Goal: Task Accomplishment & Management: Manage account settings

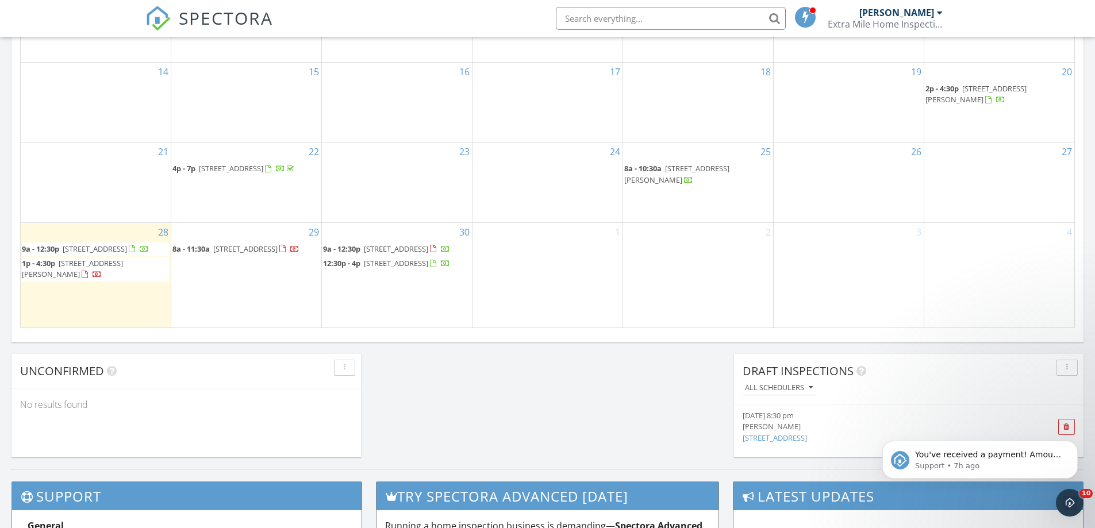
scroll to position [690, 0]
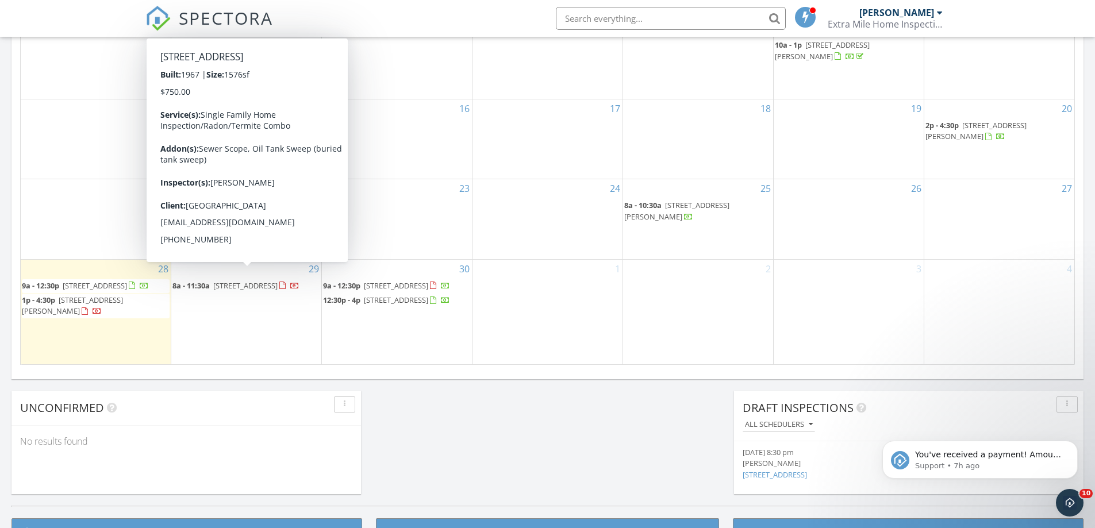
click at [264, 280] on span "26 Paris Ave, Edison 08820" at bounding box center [245, 285] width 64 height 10
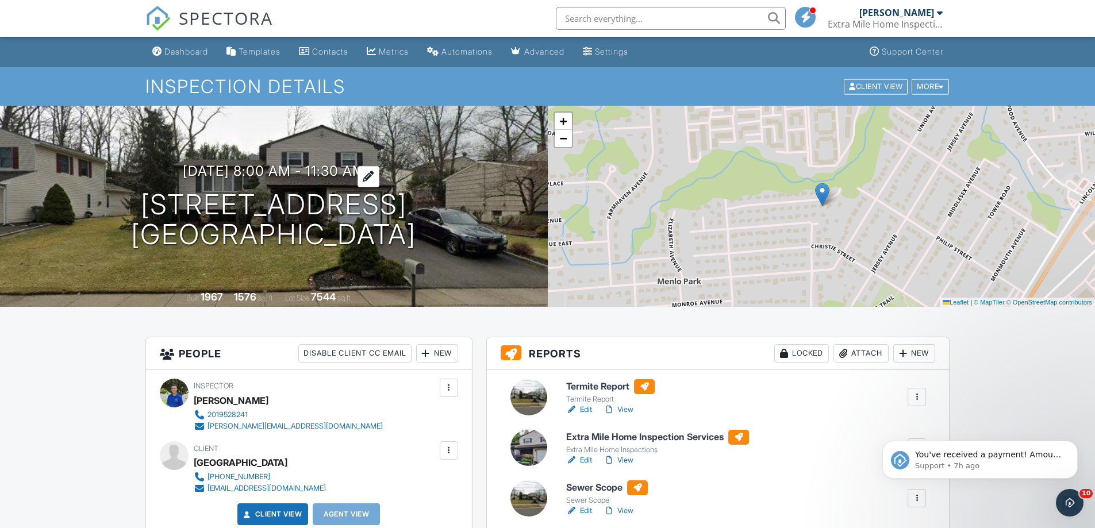
click at [199, 172] on h3 "09/29/2025 8:00 am - 11:30 am" at bounding box center [274, 171] width 182 height 16
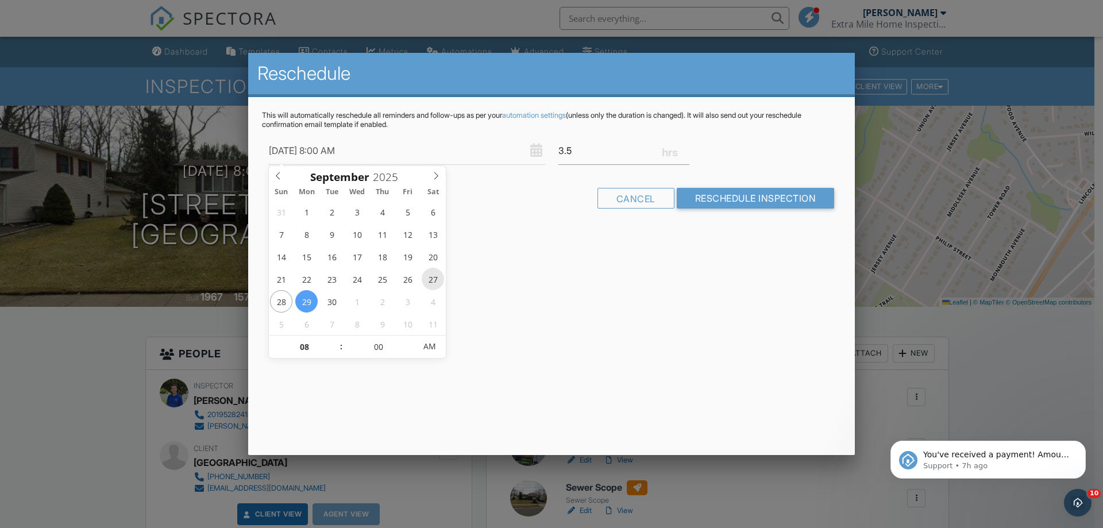
type input "09/27/2025 8:00 AM"
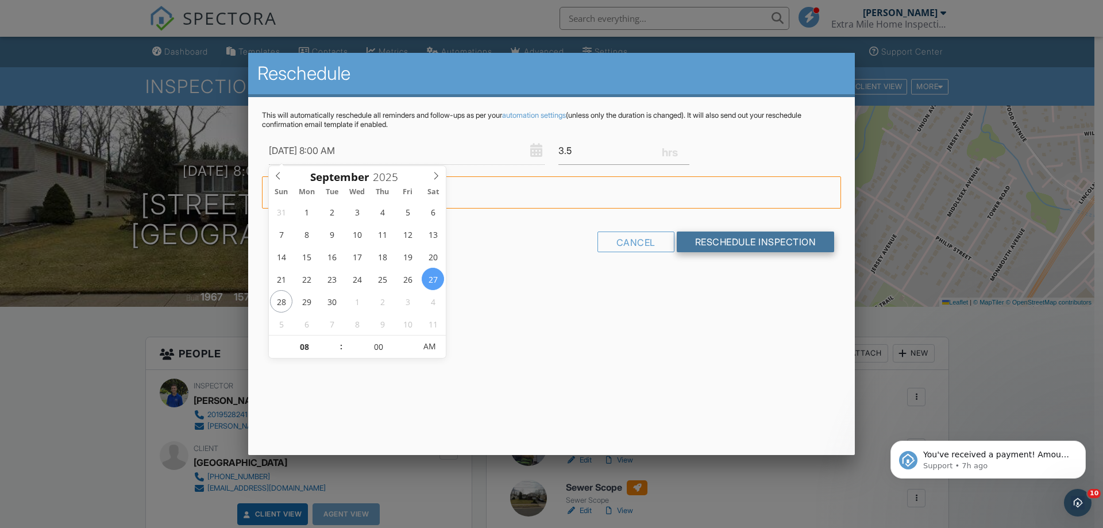
click at [792, 244] on input "Reschedule Inspection" at bounding box center [756, 242] width 158 height 21
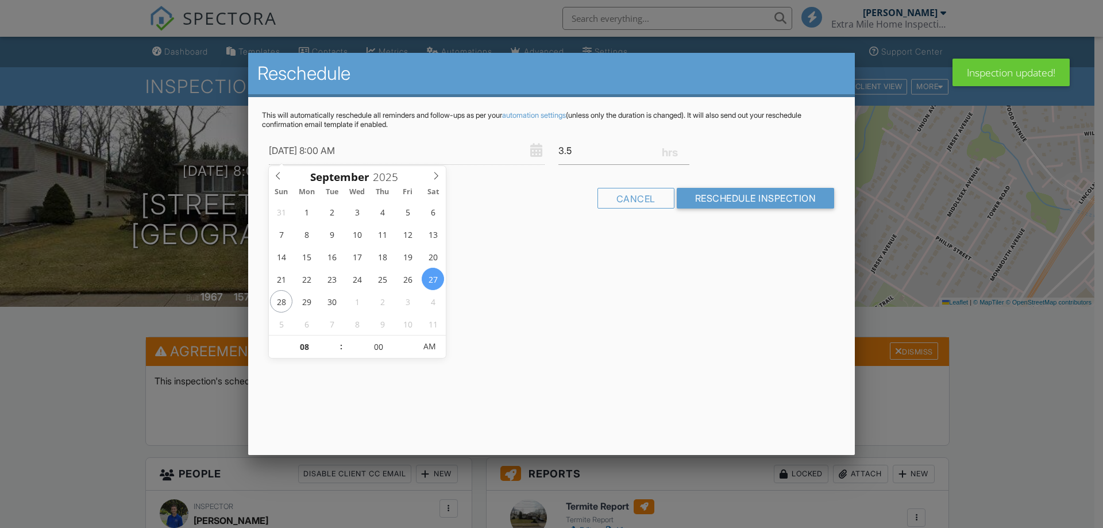
click at [329, 149] on input "09/27/2025 8:00 AM" at bounding box center [407, 151] width 276 height 28
click at [328, 152] on input "09/27/2025 8:00 AM" at bounding box center [407, 151] width 276 height 28
type input "09/27/2025 9:00 AM"
type input "09"
click at [333, 339] on span at bounding box center [336, 341] width 8 height 11
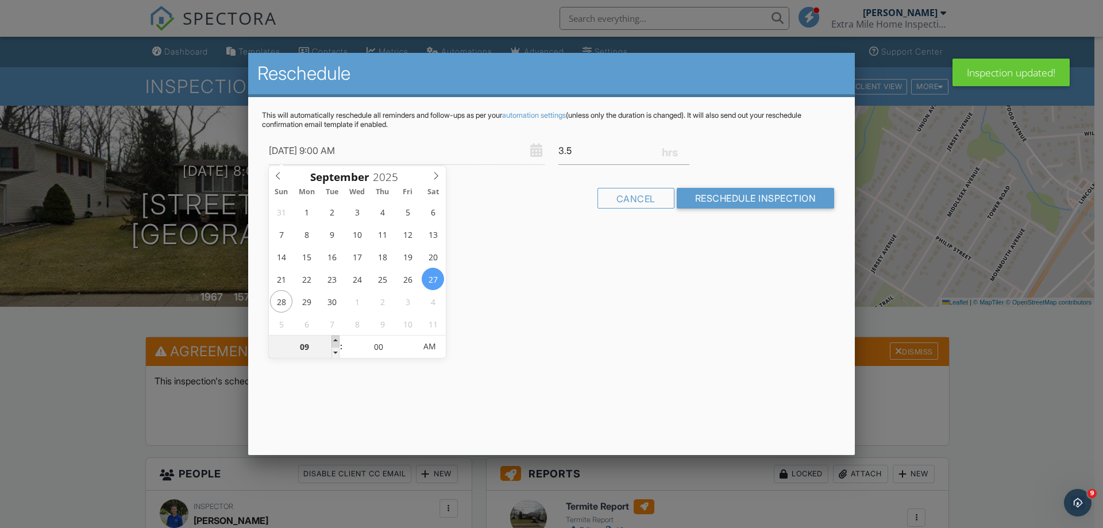
type input "09/27/2025 10:00 AM"
type input "10"
click at [333, 339] on span at bounding box center [336, 341] width 8 height 11
type input "09/27/2025 11:00 AM"
type input "11"
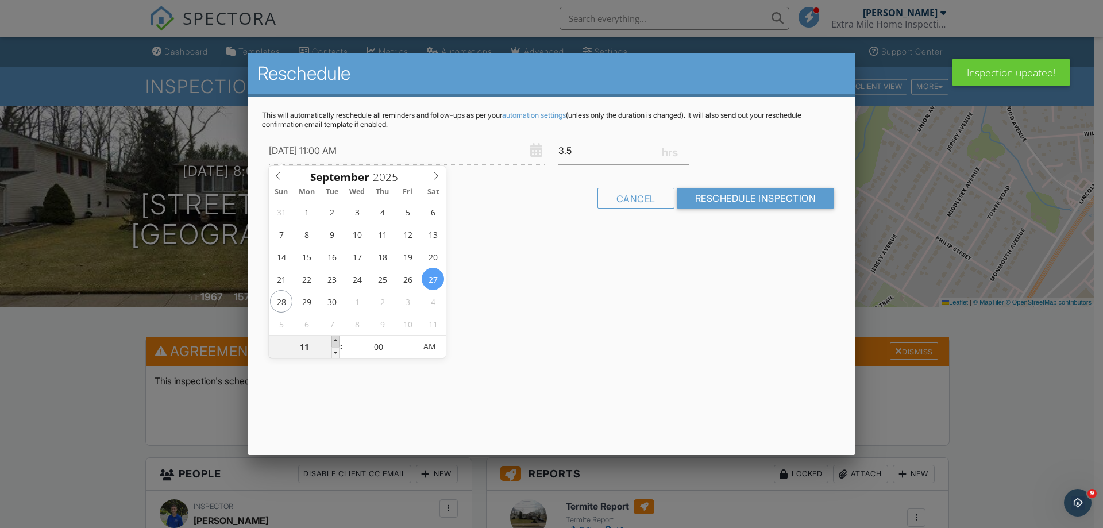
click at [333, 339] on span at bounding box center [336, 341] width 8 height 11
type input "09/27/2025 12:00 PM"
type input "12"
click at [333, 339] on span at bounding box center [336, 341] width 8 height 11
type input "09/27/2025 1:00 PM"
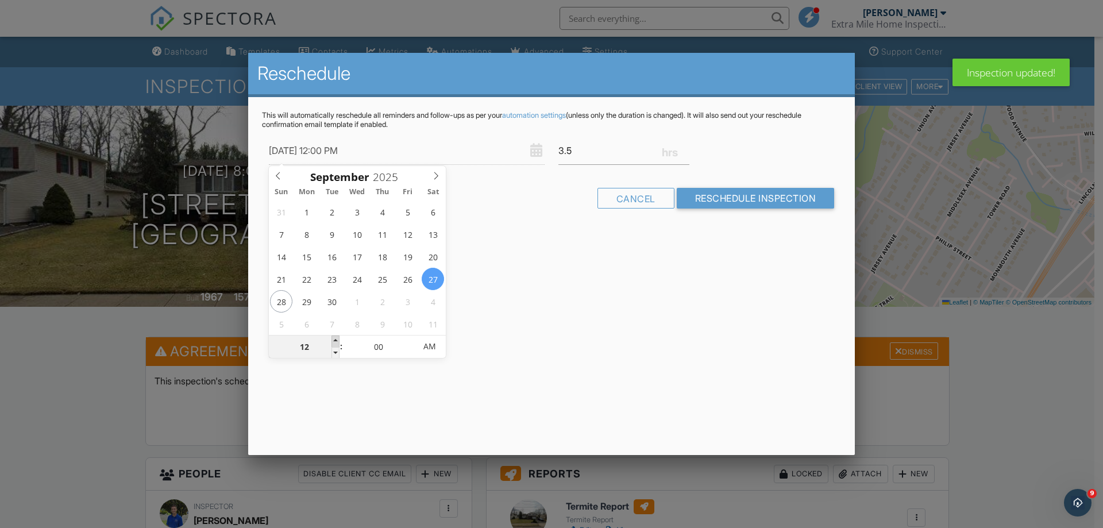
type input "01"
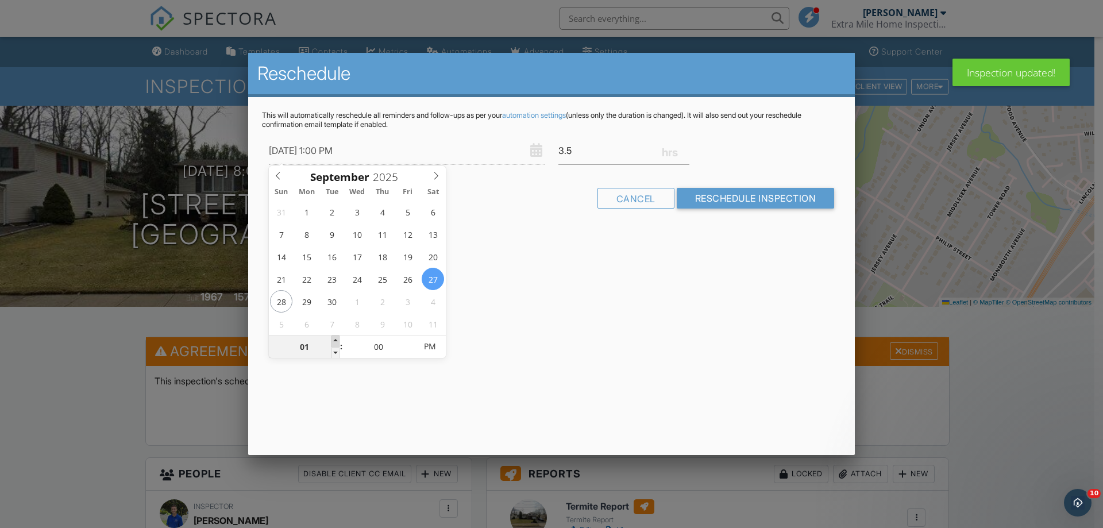
click at [333, 339] on span at bounding box center [336, 341] width 8 height 11
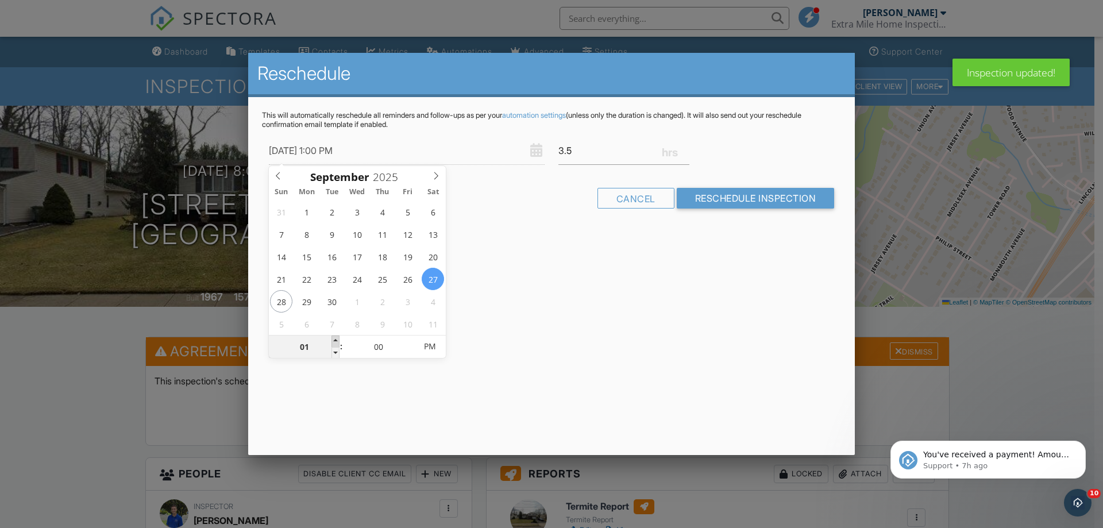
type input "09/27/2025 2:00 PM"
type input "02"
click at [333, 339] on span at bounding box center [336, 341] width 8 height 11
type input "[DATE] 3:00 PM"
type input "03"
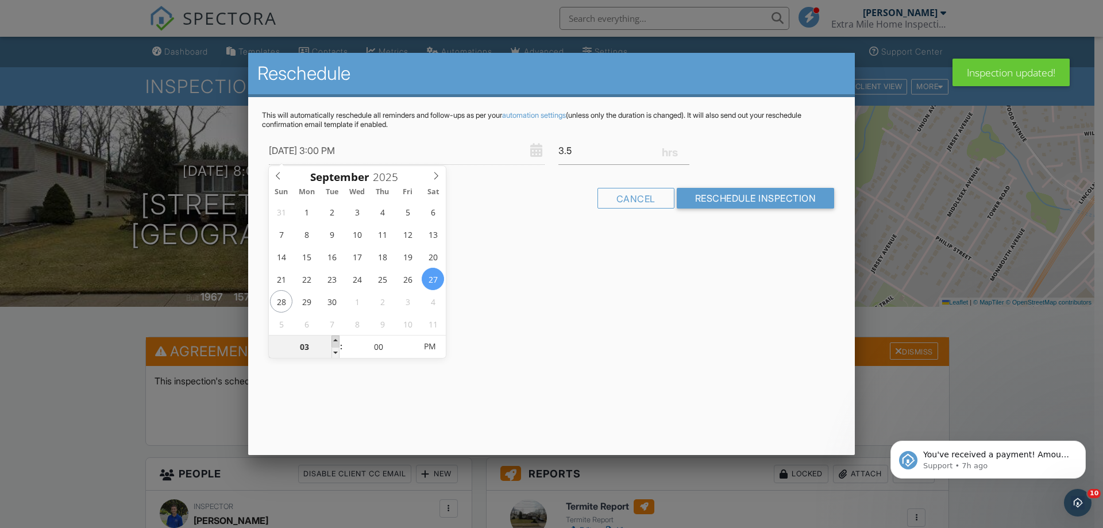
click at [333, 339] on span at bounding box center [336, 341] width 8 height 11
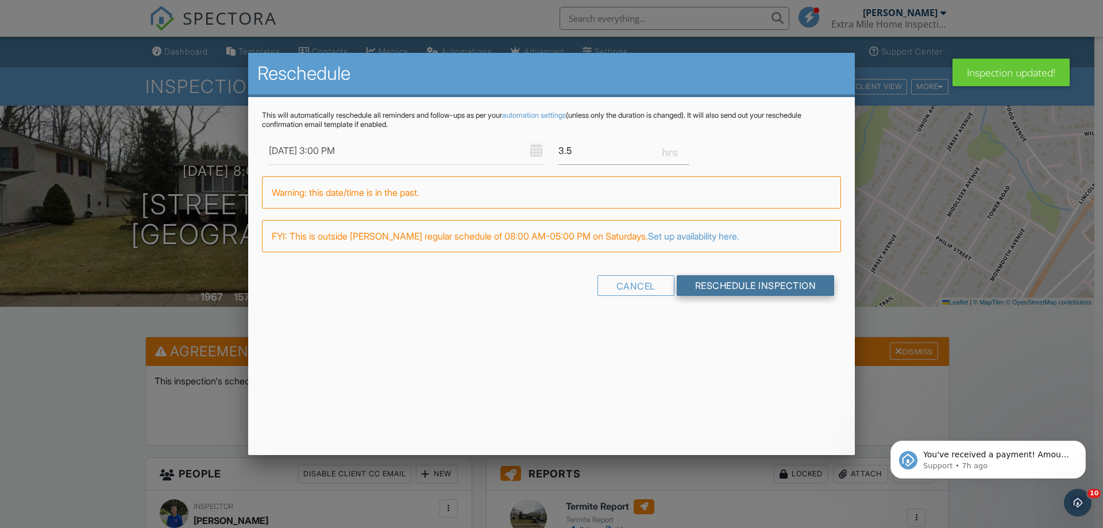
click at [753, 276] on input "Reschedule Inspection" at bounding box center [756, 285] width 158 height 21
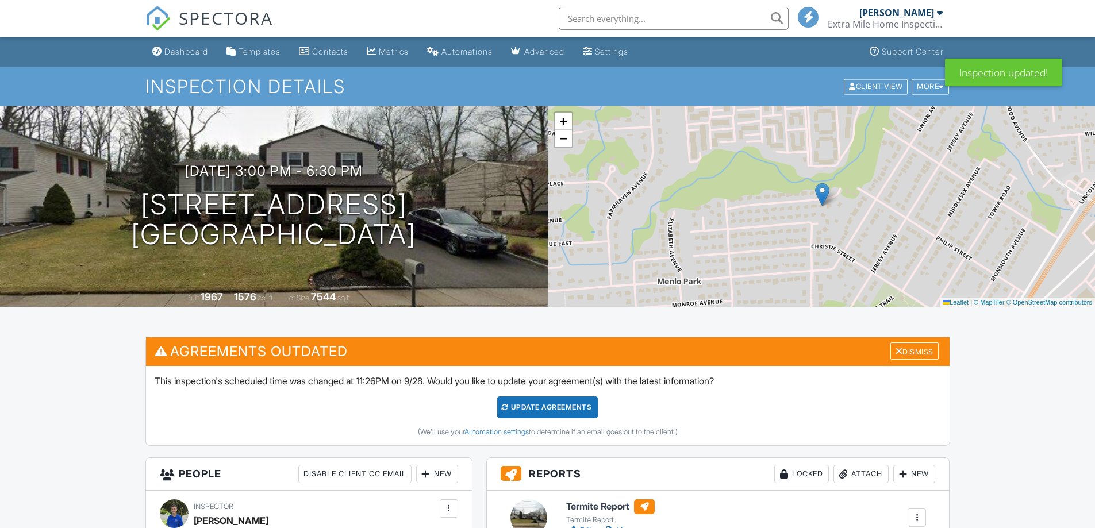
click at [540, 396] on div "Update Agreements" at bounding box center [547, 407] width 101 height 22
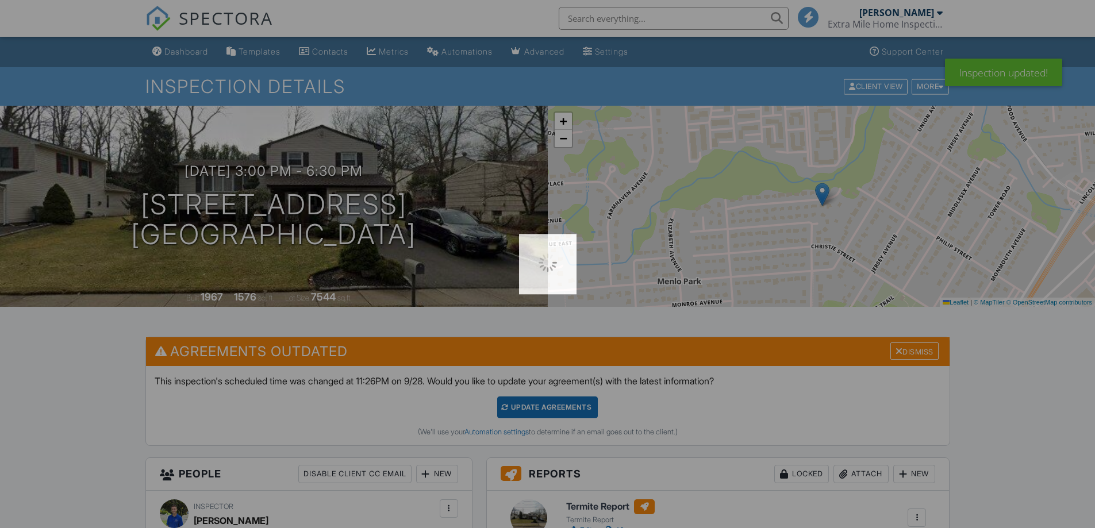
scroll to position [57, 0]
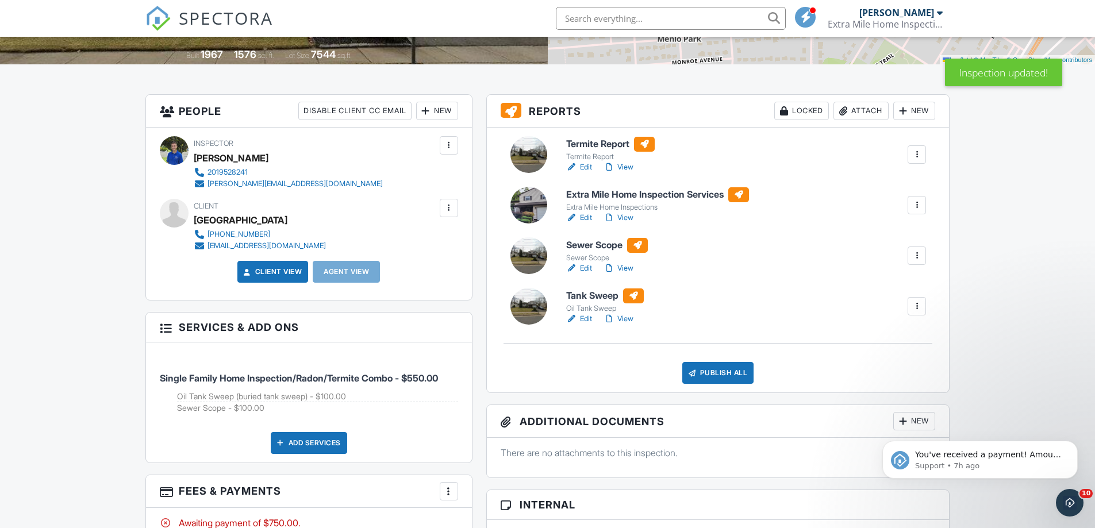
scroll to position [402, 0]
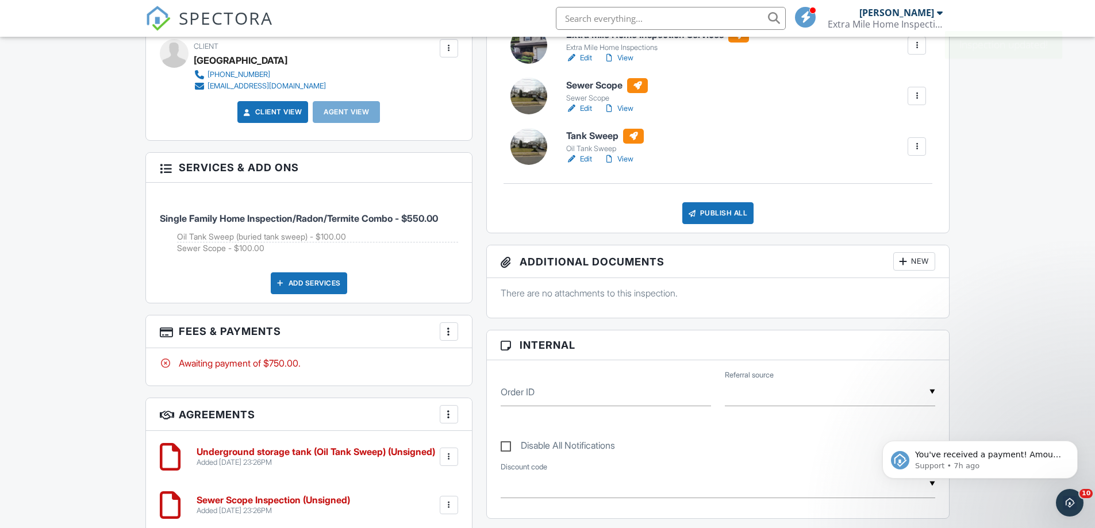
click at [440, 329] on div "More" at bounding box center [449, 331] width 18 height 18
click at [452, 294] on div "Single Family Home Inspection/Radon/Termite Combo - $550.00 Oil Tank Sweep (bur…" at bounding box center [309, 243] width 326 height 120
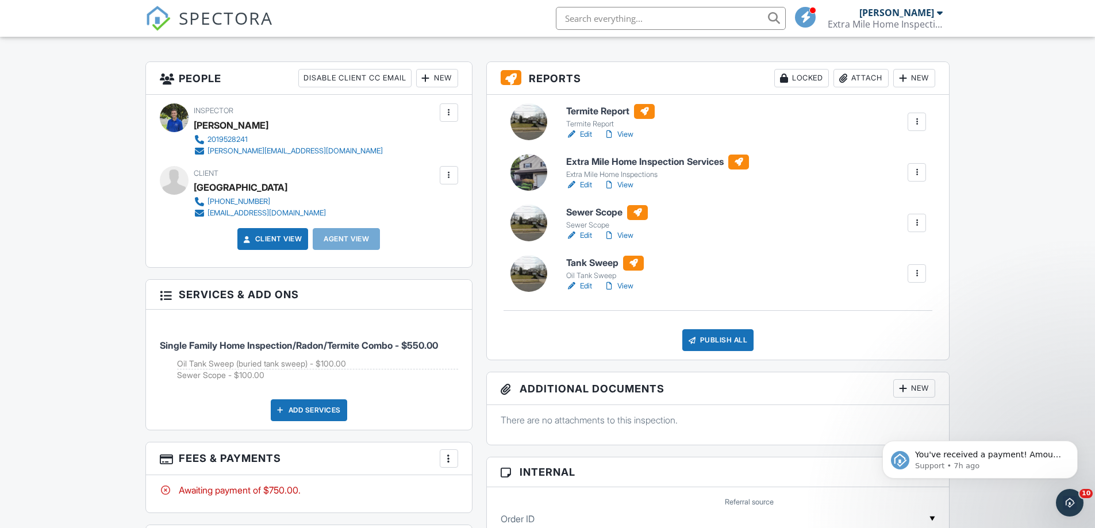
scroll to position [115, 0]
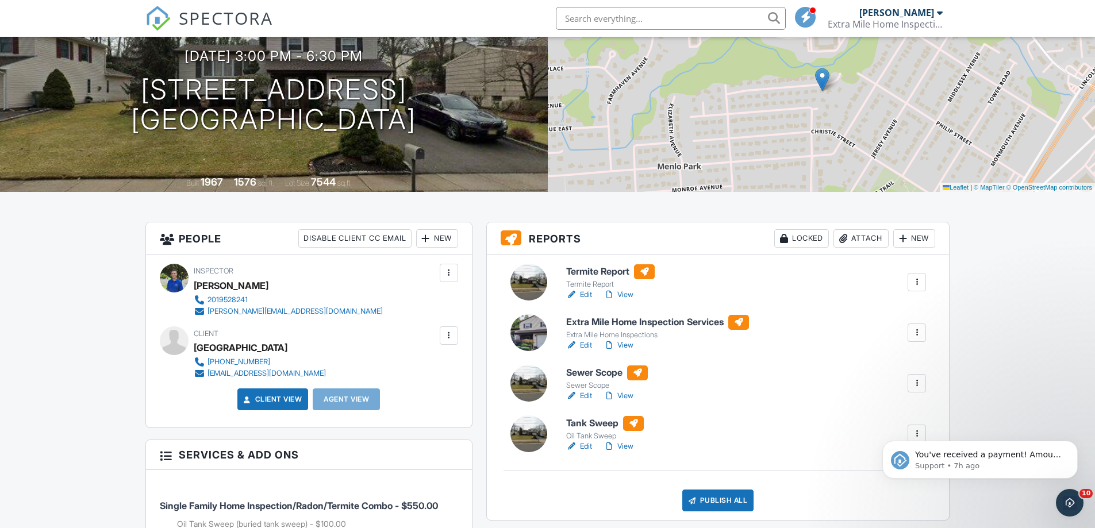
click at [582, 344] on link "Edit" at bounding box center [579, 345] width 26 height 11
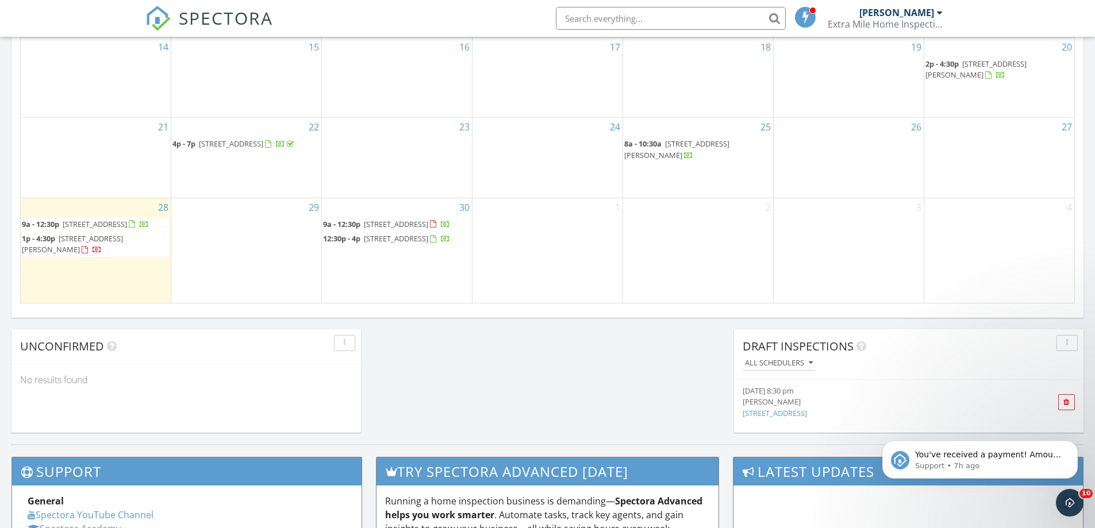
scroll to position [632, 0]
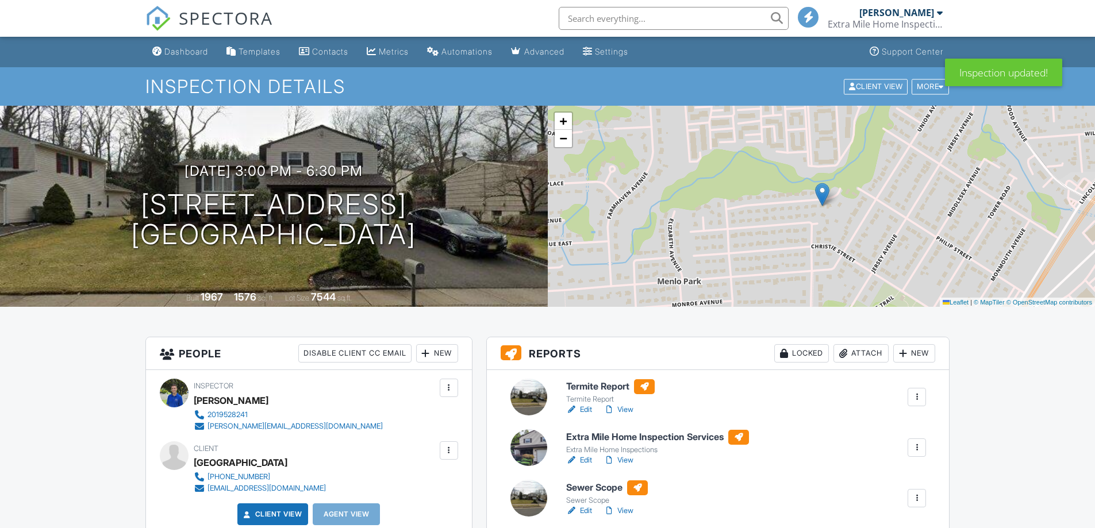
click at [582, 455] on link "Edit" at bounding box center [579, 460] width 26 height 11
click at [578, 404] on link "Edit" at bounding box center [579, 409] width 26 height 11
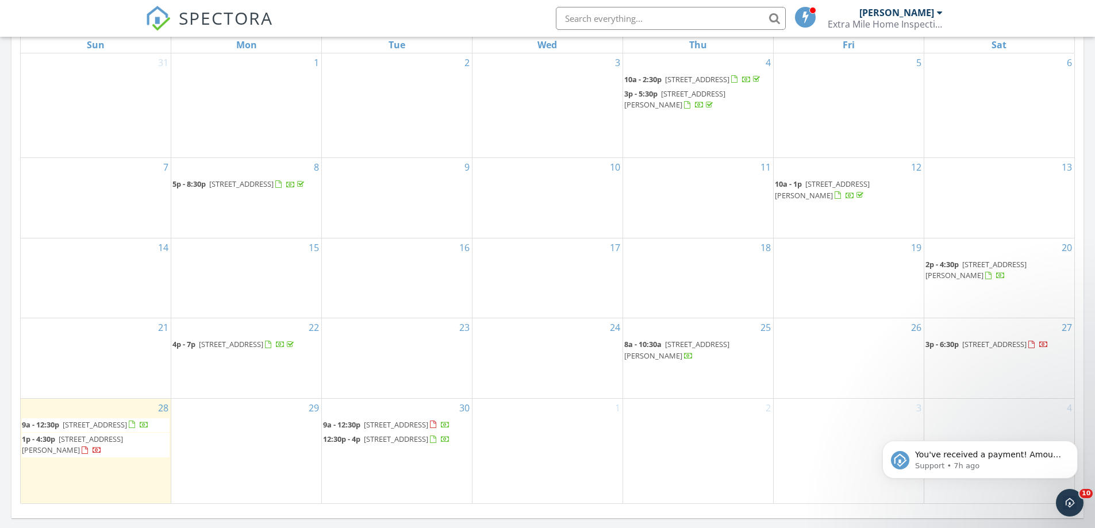
scroll to position [632, 0]
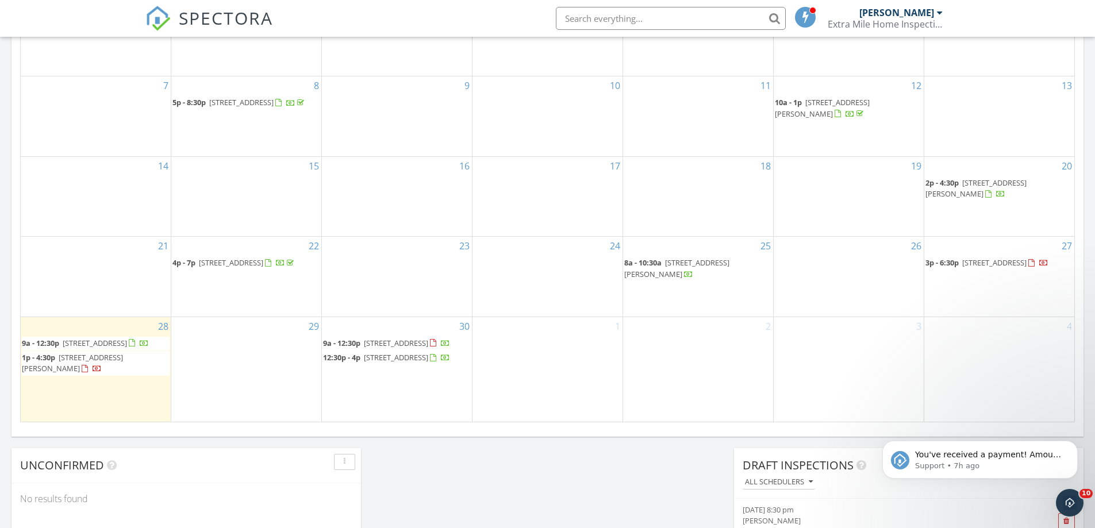
click at [991, 261] on span "26 Paris Ave, Edison 08820" at bounding box center [994, 262] width 64 height 10
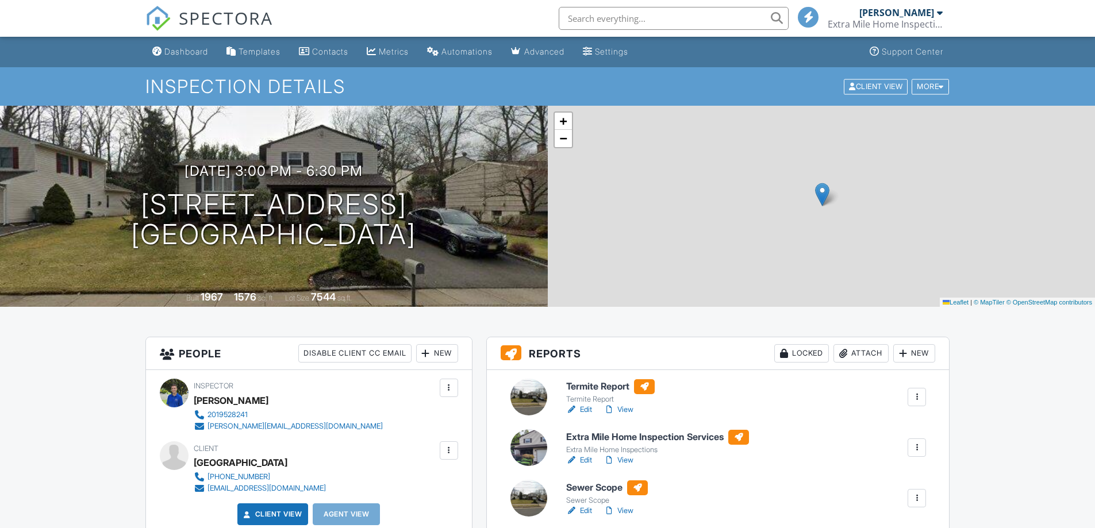
scroll to position [172, 0]
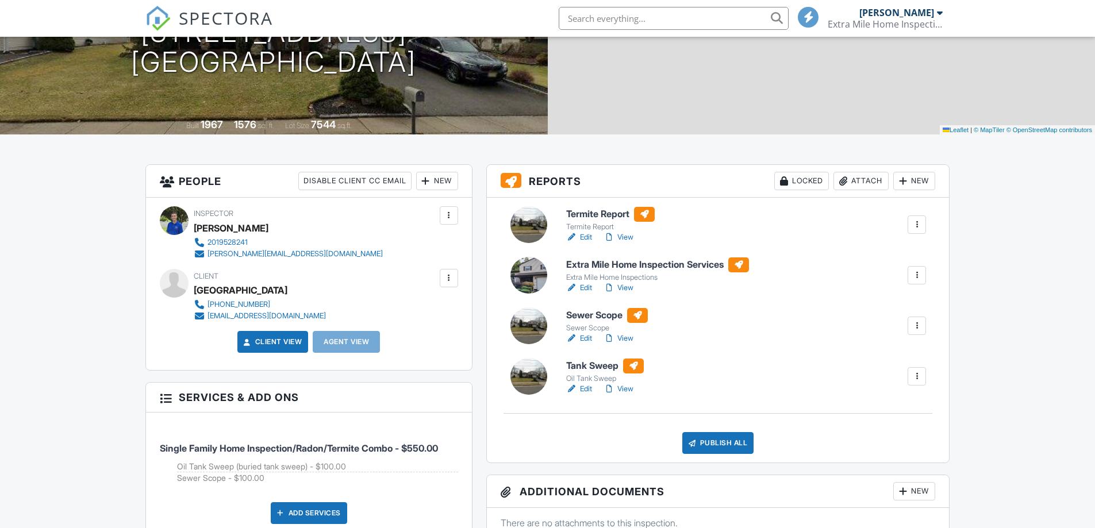
click at [589, 288] on link "Edit" at bounding box center [579, 287] width 26 height 11
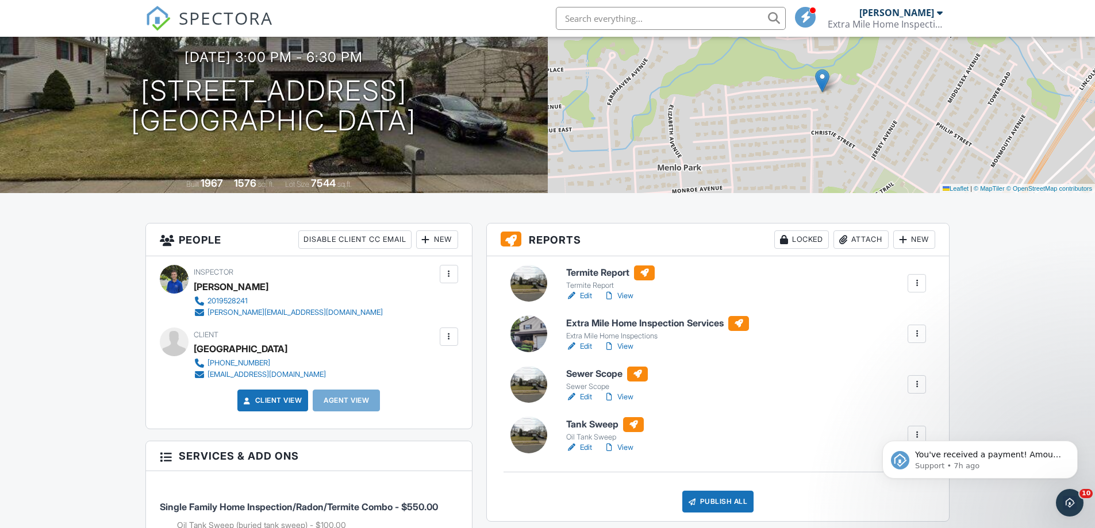
scroll to position [115, 0]
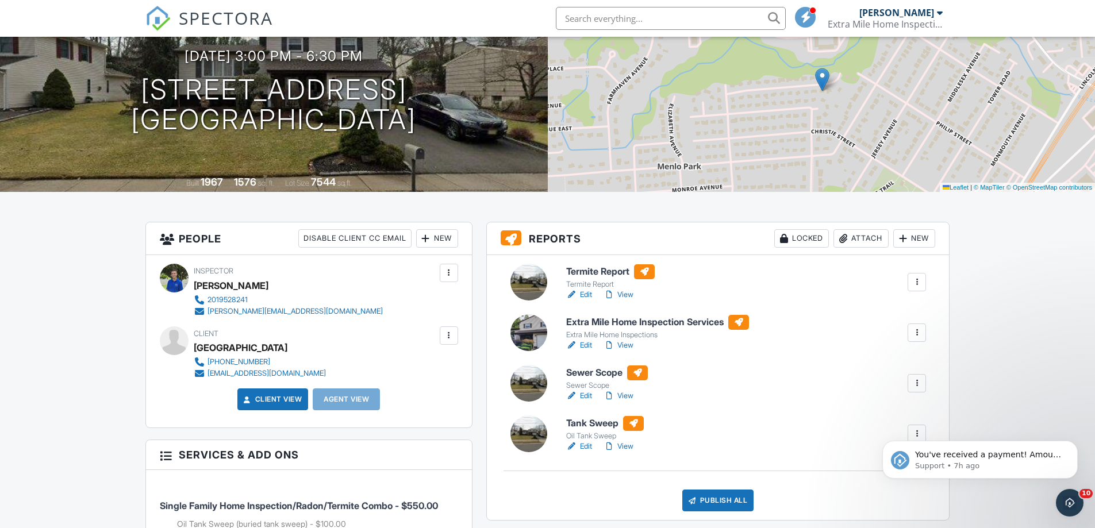
click at [588, 293] on link "Edit" at bounding box center [579, 294] width 26 height 11
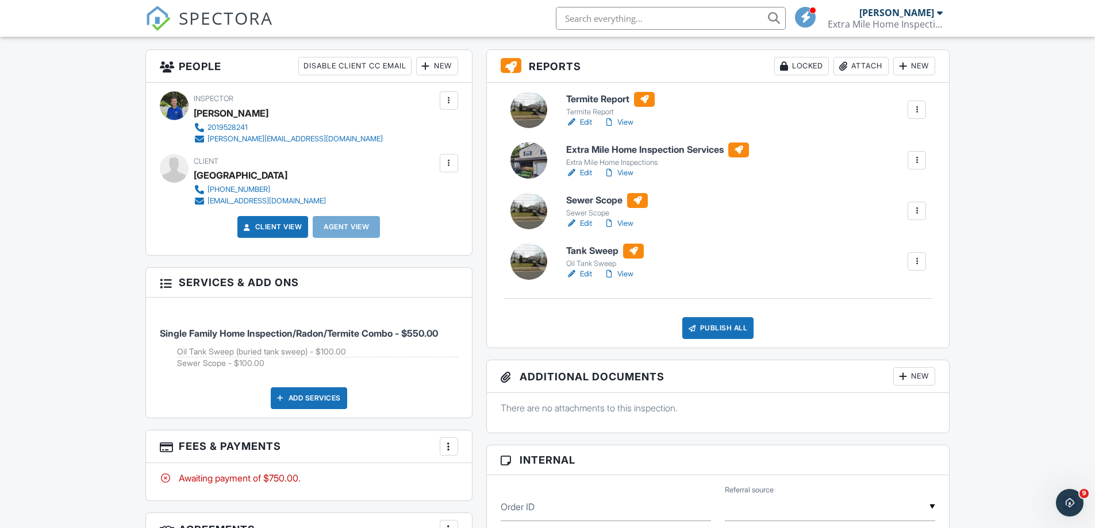
click at [584, 224] on link "Edit" at bounding box center [579, 223] width 26 height 11
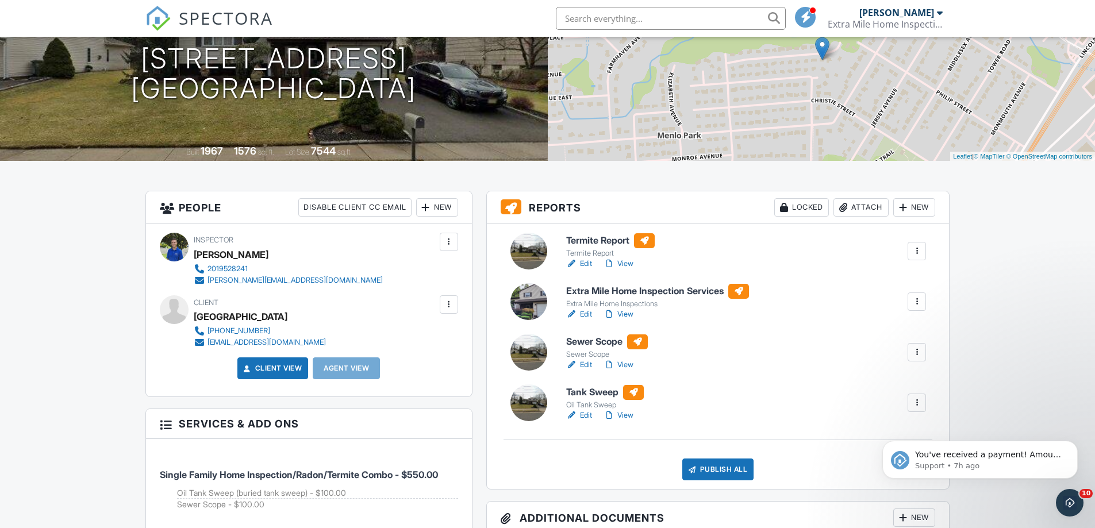
scroll to position [172, 0]
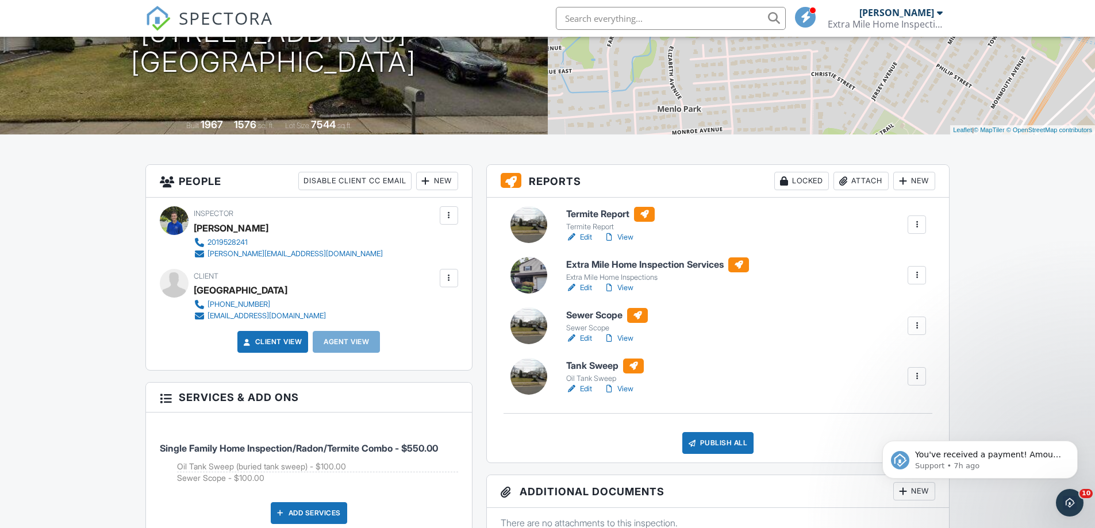
click at [582, 390] on link "Edit" at bounding box center [579, 388] width 26 height 11
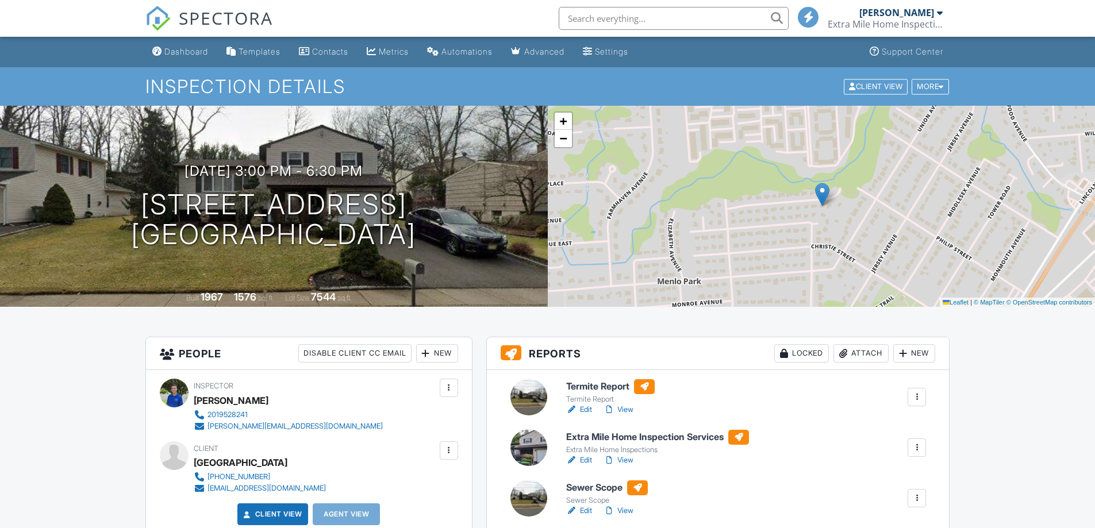
click at [584, 455] on link "Edit" at bounding box center [579, 460] width 26 height 11
